Goal: Check status

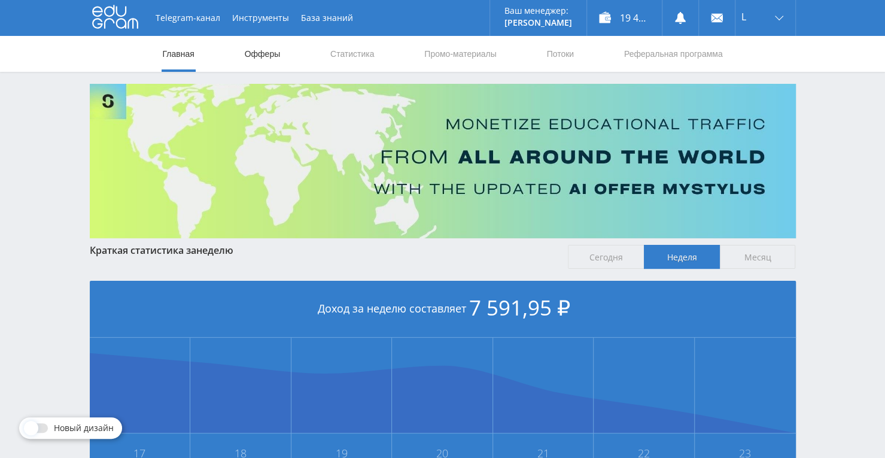
click at [272, 50] on link "Офферы" at bounding box center [262, 54] width 38 height 36
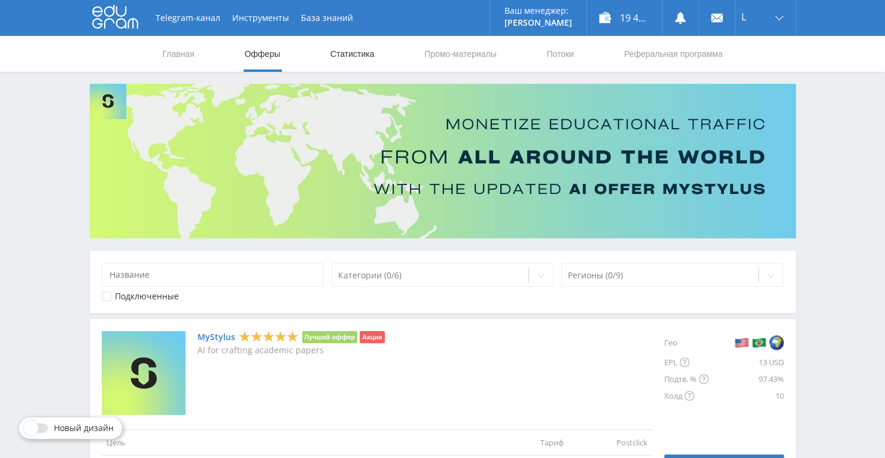
click at [372, 54] on link "Статистика" at bounding box center [352, 54] width 47 height 36
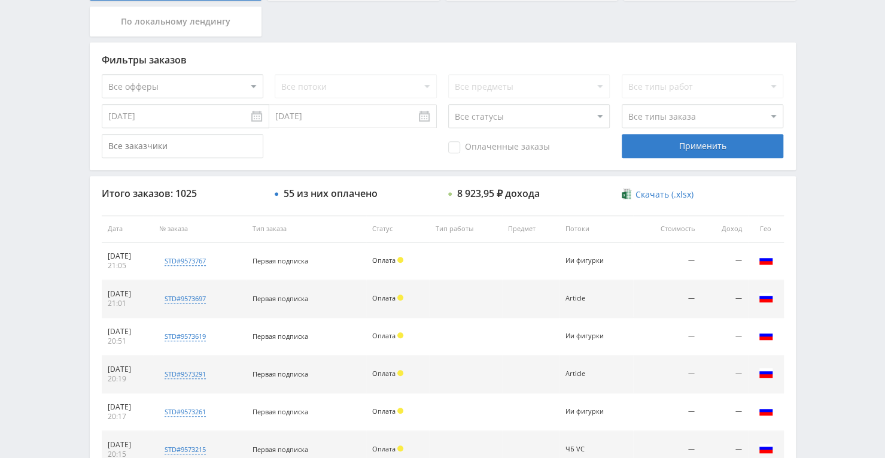
scroll to position [179, 0]
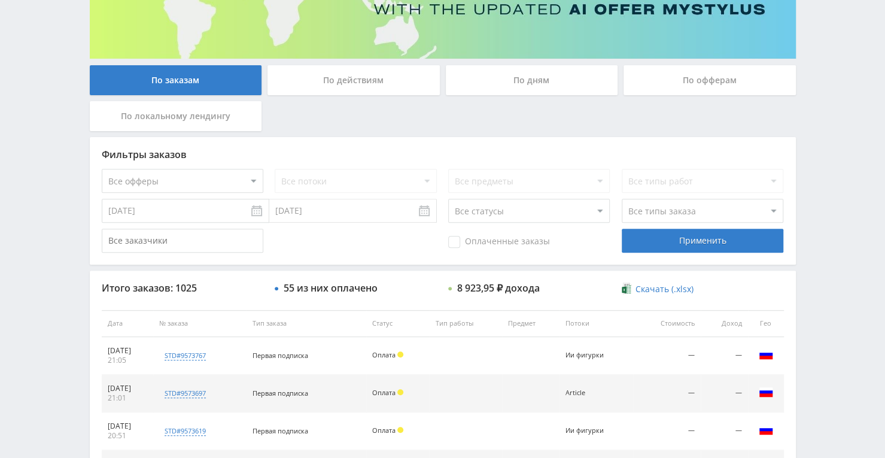
click at [519, 82] on div "По дням" at bounding box center [532, 80] width 172 height 30
click at [0, 0] on input "По дням" at bounding box center [0, 0] width 0 height 0
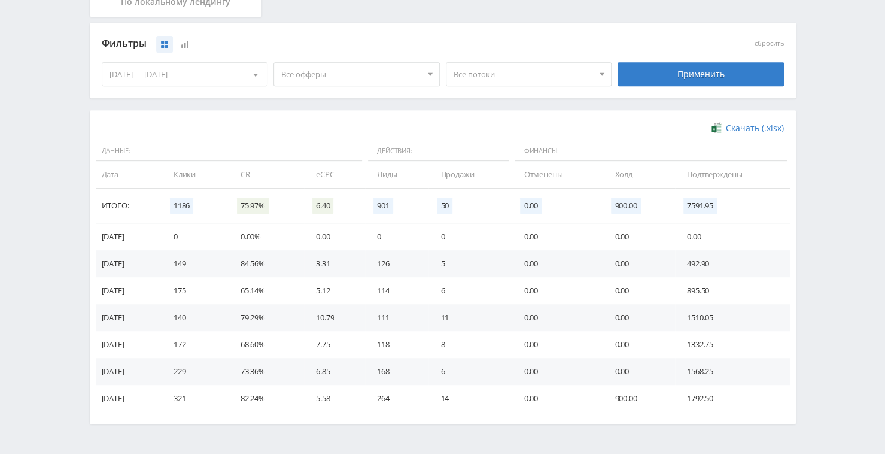
scroll to position [299, 0]
